Goal: Find contact information: Find contact information

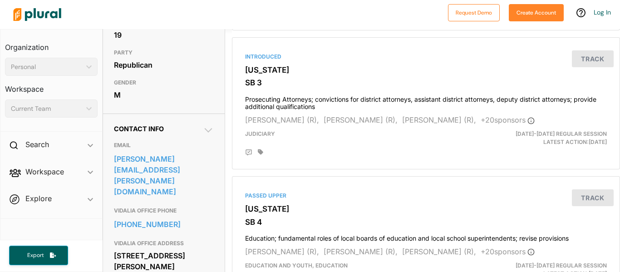
scroll to position [202, 0]
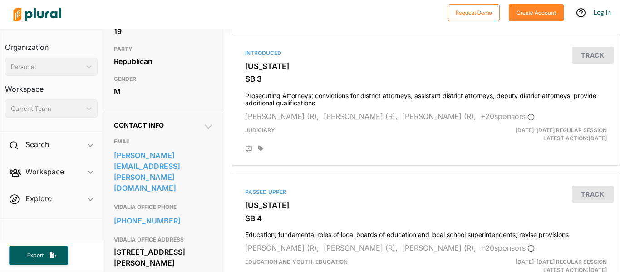
click at [74, 84] on h3 "Workspace" at bounding box center [51, 86] width 93 height 20
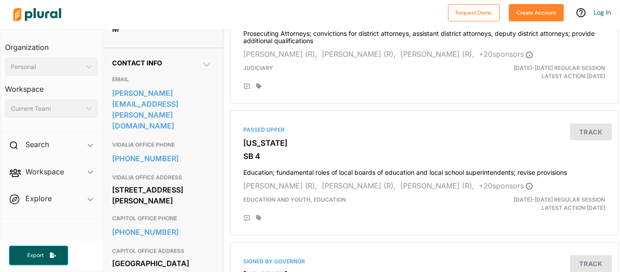
scroll to position [270, 4]
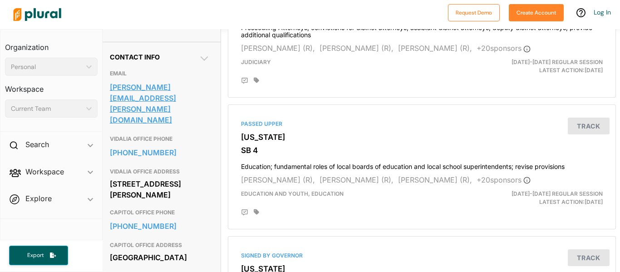
click at [174, 100] on link "[PERSON_NAME][EMAIL_ADDRESS][PERSON_NAME][DOMAIN_NAME]" at bounding box center [160, 103] width 100 height 46
drag, startPoint x: 107, startPoint y: 106, endPoint x: 213, endPoint y: 108, distance: 106.6
click at [213, 108] on div "Contact Info EMAIL blake.tillery@senate.ga.gov VIDALIA OFFICE PHONE 912-537-303…" at bounding box center [160, 163] width 122 height 243
copy link "[PERSON_NAME][EMAIL_ADDRESS][PERSON_NAME][DOMAIN_NAME]"
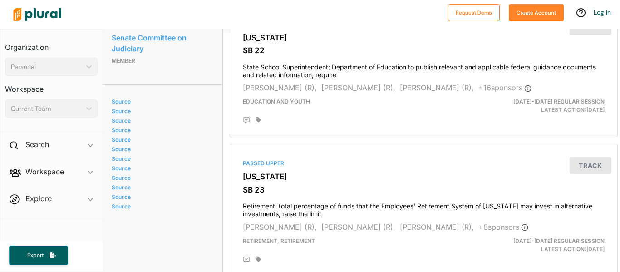
scroll to position [911, 2]
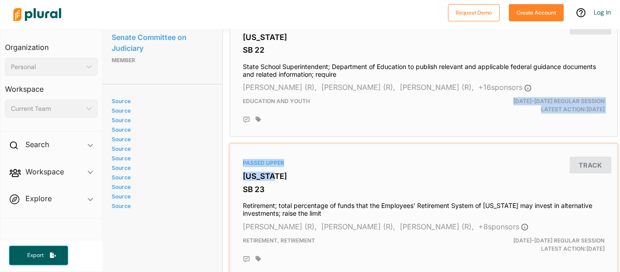
drag, startPoint x: 427, startPoint y: 177, endPoint x: 340, endPoint y: 109, distance: 109.9
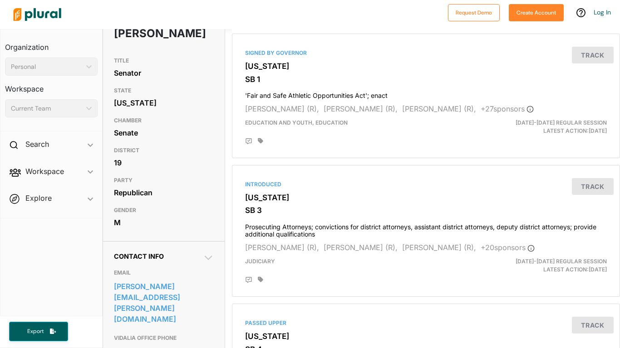
scroll to position [0, 0]
